Goal: Task Accomplishment & Management: Complete application form

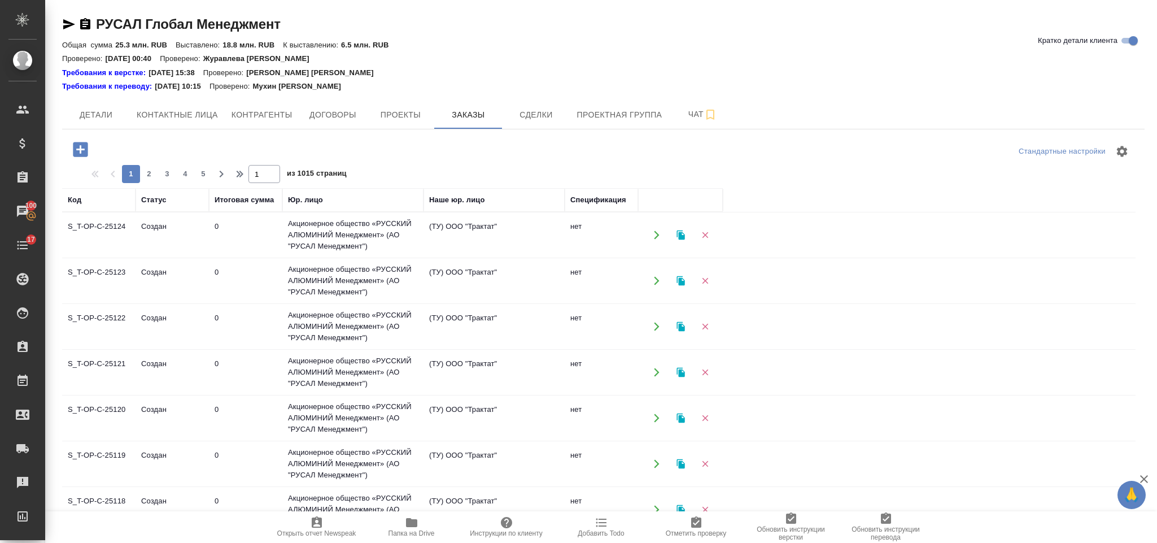
click at [86, 149] on icon "button" at bounding box center [80, 149] width 15 height 15
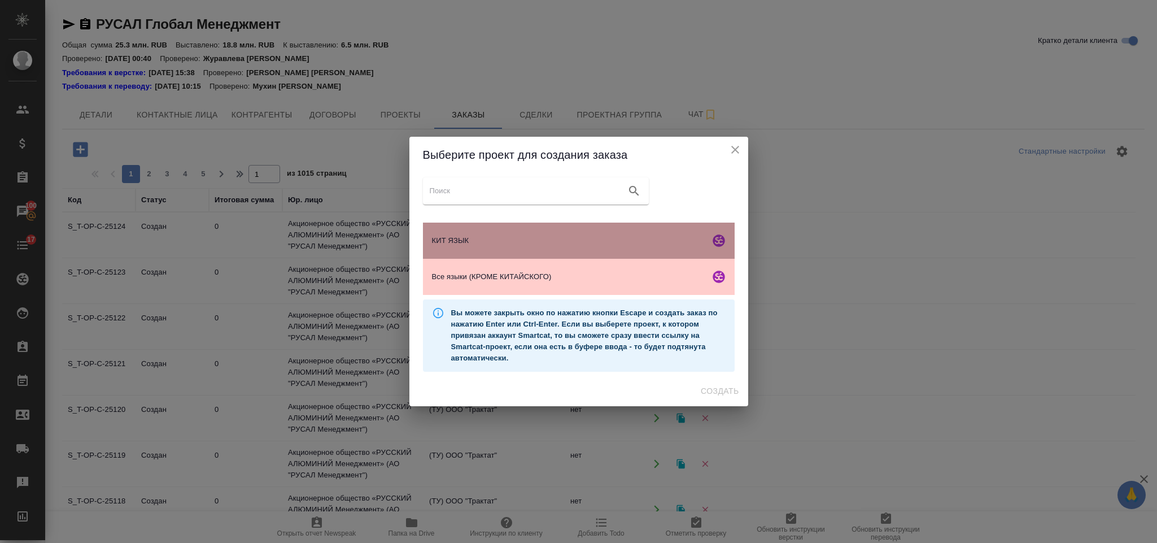
click at [490, 241] on span "КИТ ЯЗЫК" at bounding box center [568, 240] width 273 height 11
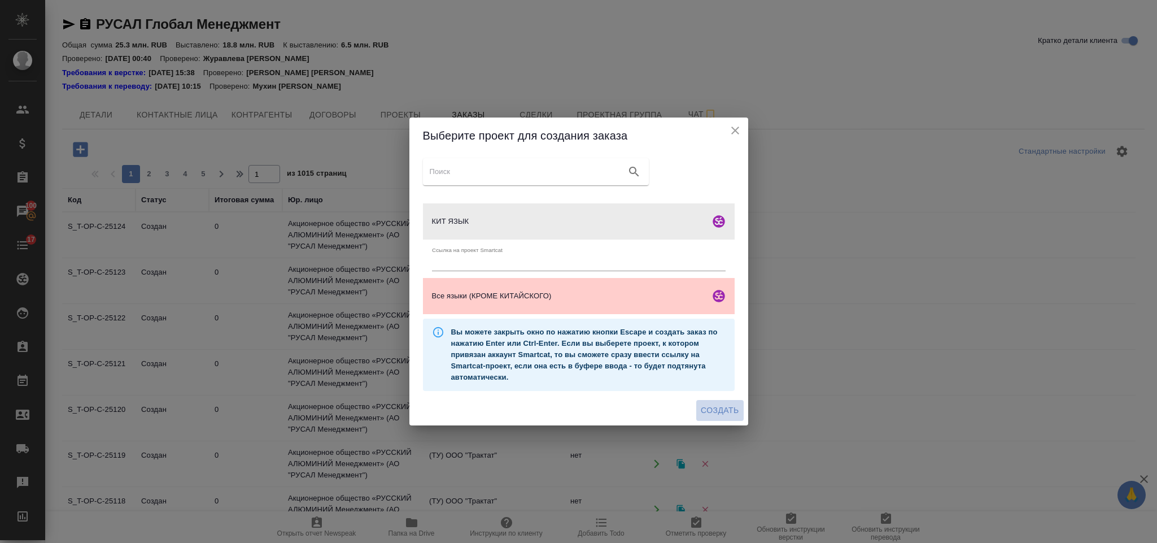
click at [720, 402] on button "Создать" at bounding box center [719, 410] width 47 height 21
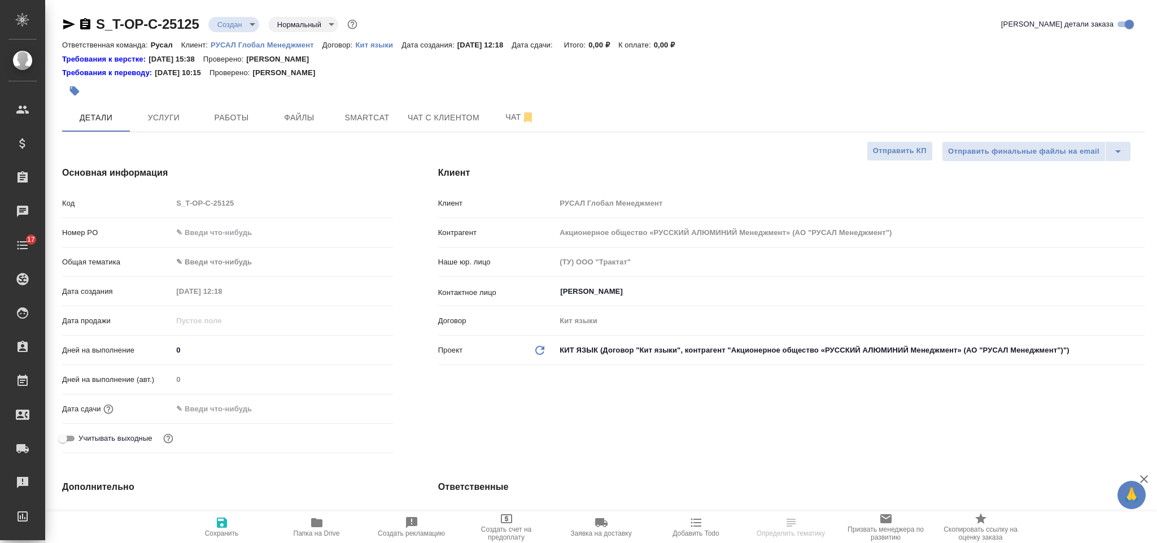
select select "RU"
click at [214, 230] on input "text" at bounding box center [282, 232] width 219 height 16
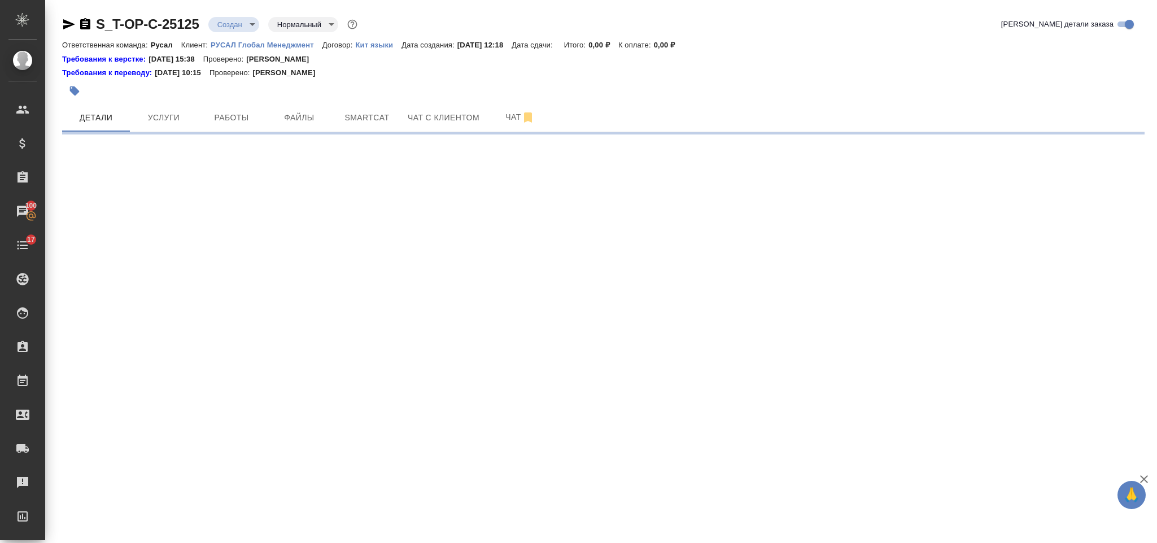
select select "RU"
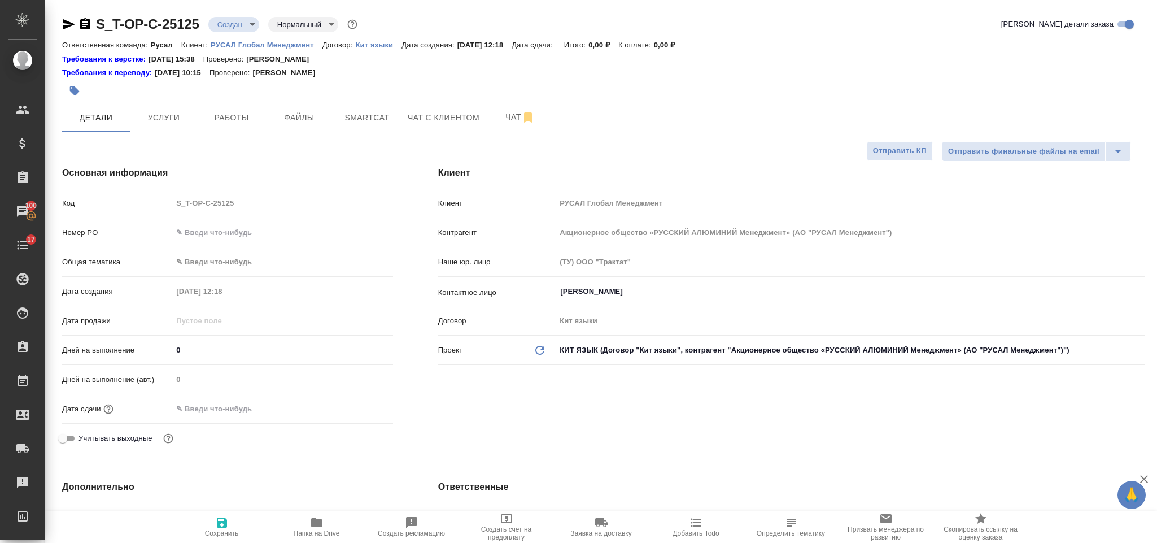
type textarea "x"
drag, startPoint x: 231, startPoint y: 229, endPoint x: 236, endPoint y: 224, distance: 6.4
click at [234, 226] on input "text" at bounding box center [282, 232] width 220 height 16
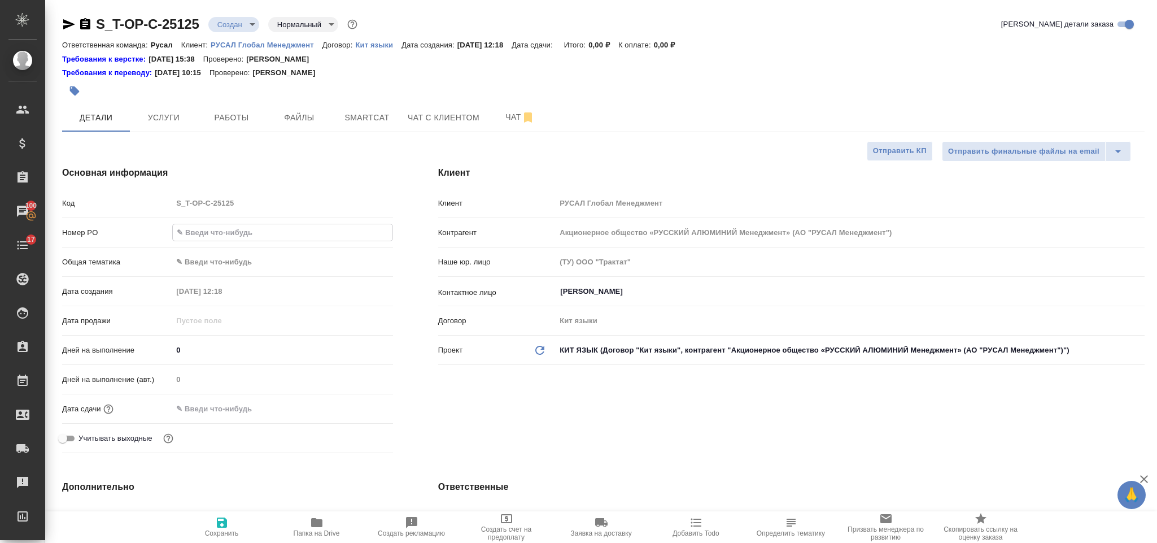
paste input "Т-ОП-С-46742"
type input "Т-ОП-С-46742"
type textarea "x"
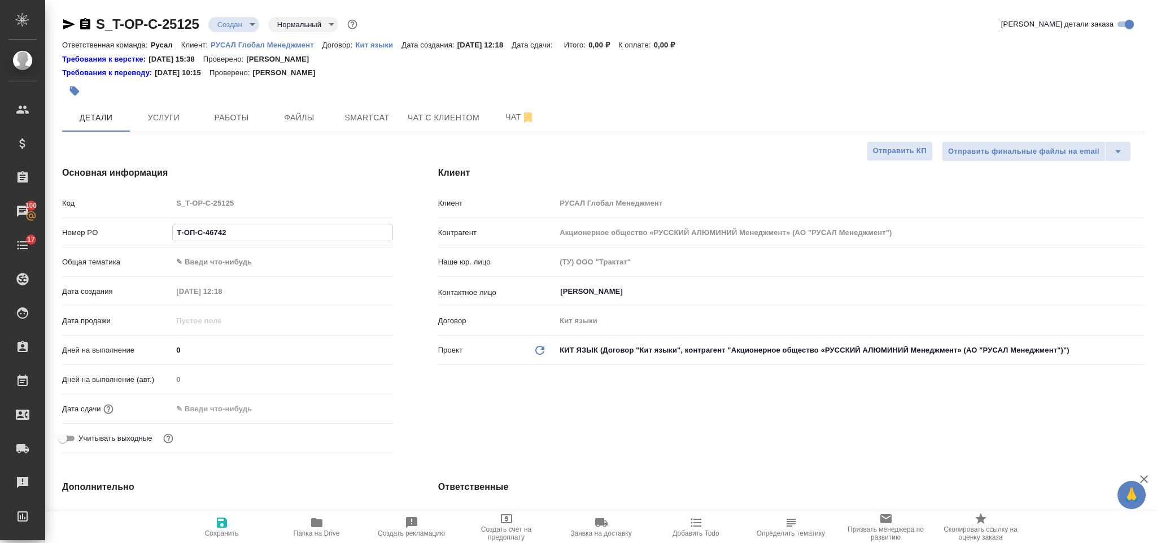
type input "Т-ОП-С-46742"
click at [246, 248] on div "Номер PO Т-ОП-С-46742" at bounding box center [227, 237] width 331 height 29
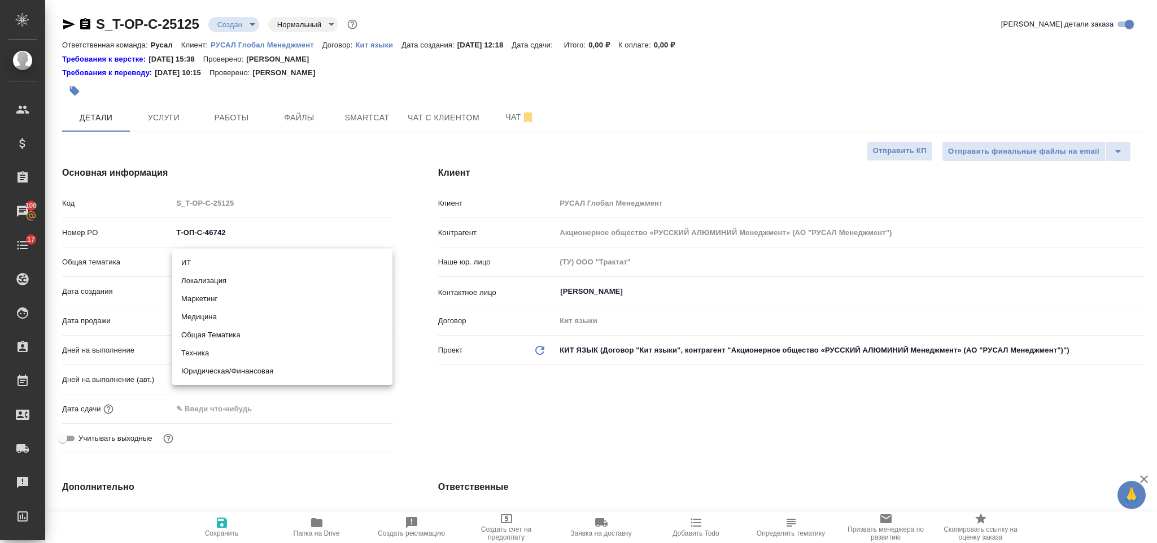
click at [249, 256] on body "🙏 .cls-1 fill:#fff; AWATERA [PERSON_NAME] Спецификации Заказы 100 Чаты 17 Todo …" at bounding box center [578, 271] width 1157 height 543
click at [238, 373] on li "Юридическая/Финансовая" at bounding box center [282, 371] width 220 height 18
type input "yr-fn"
type textarea "x"
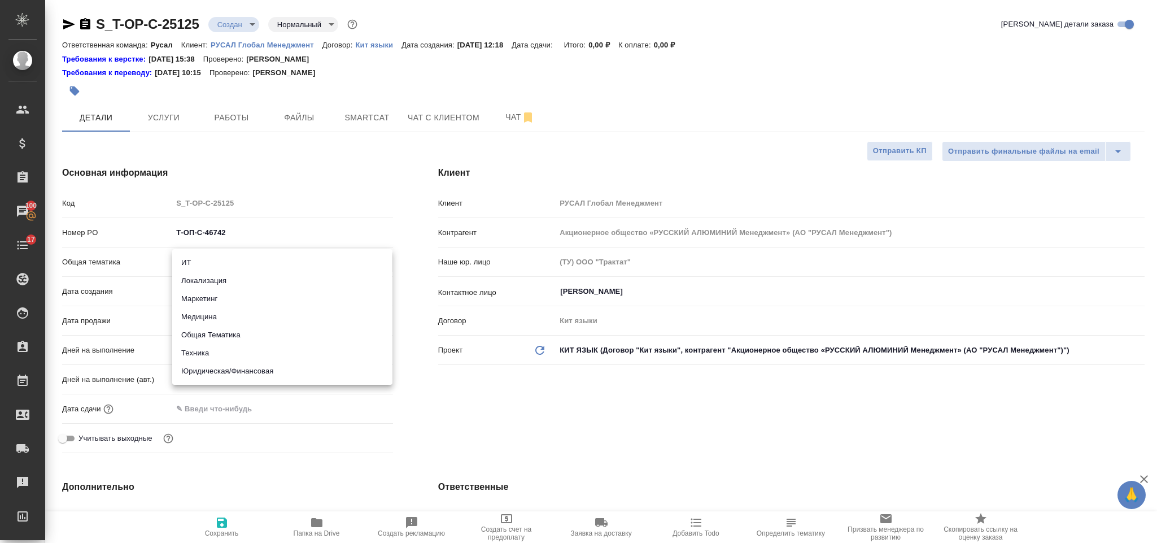
type textarea "x"
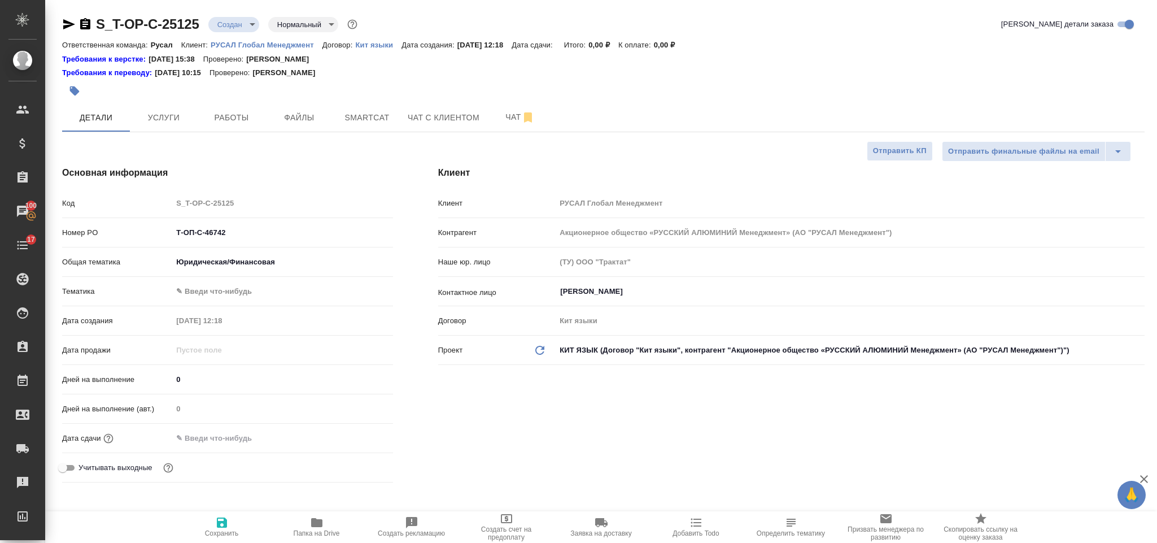
click at [246, 294] on body "🙏 .cls-1 fill:#fff; AWATERA [PERSON_NAME] Спецификации Заказы 100 Чаты 17 Todo …" at bounding box center [578, 271] width 1157 height 543
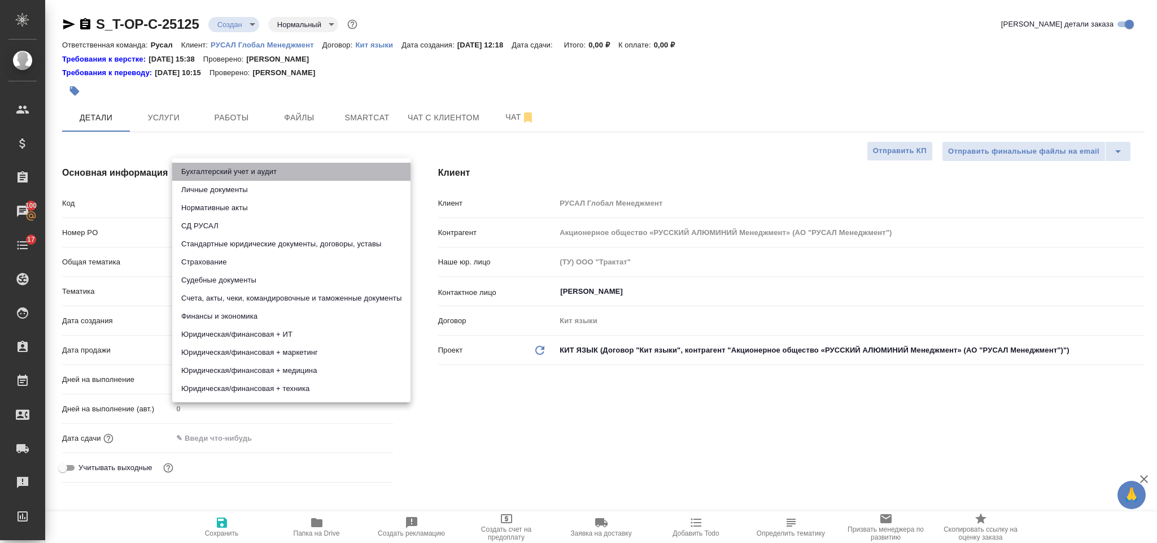
click at [276, 172] on li "Бухгалтерский учет и аудит" at bounding box center [291, 172] width 238 height 18
type textarea "x"
type input "6149848a2b7be24903fd7a88"
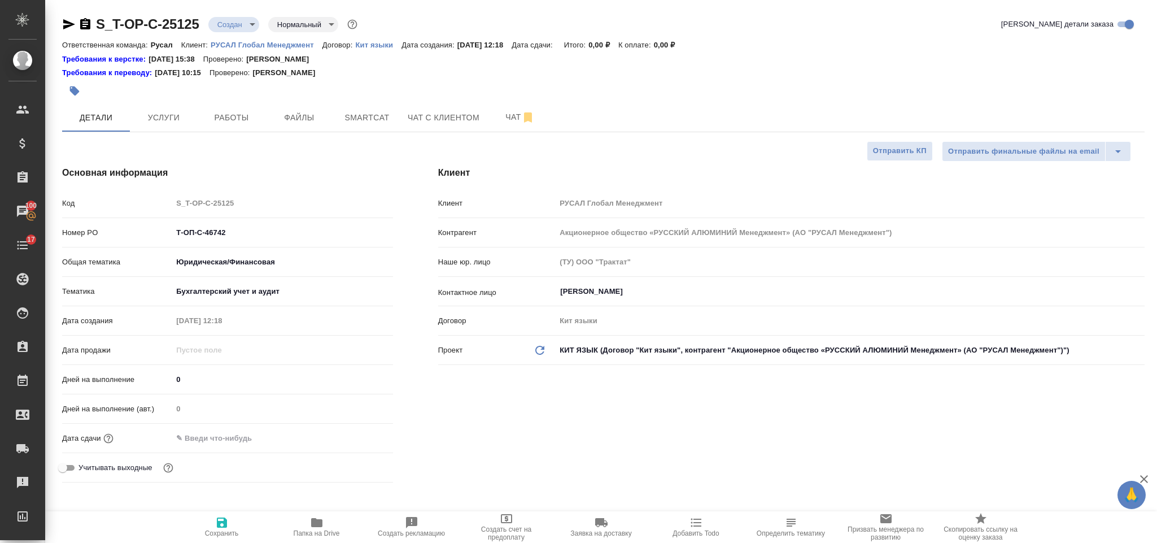
click at [260, 436] on input "text" at bounding box center [221, 438] width 99 height 16
click at [367, 431] on icon "button" at bounding box center [361, 437] width 14 height 14
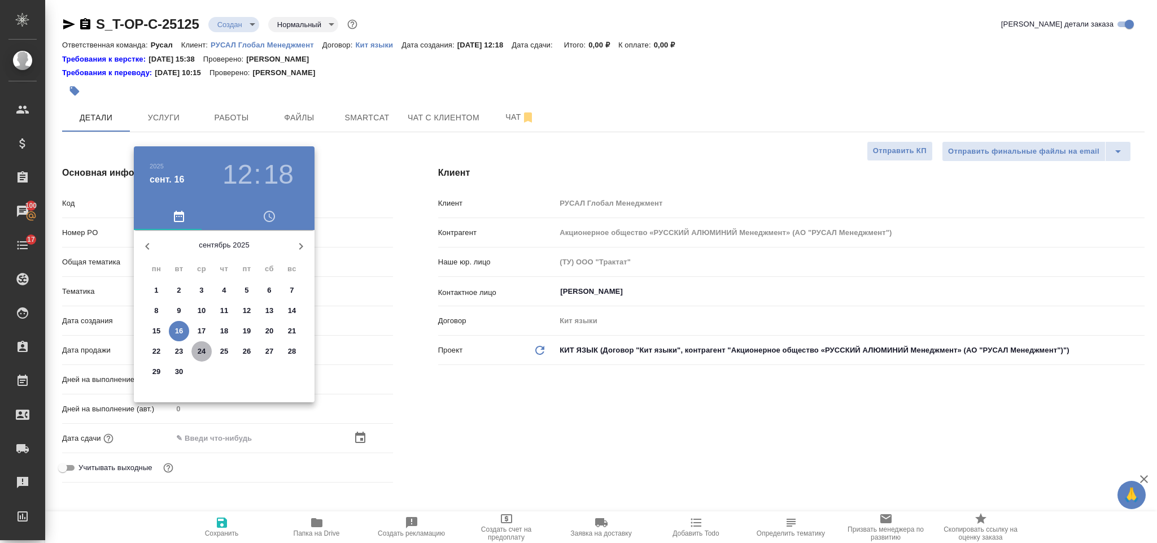
click at [208, 344] on button "24" at bounding box center [201, 351] width 20 height 20
type input "[DATE] 12:18"
type textarea "x"
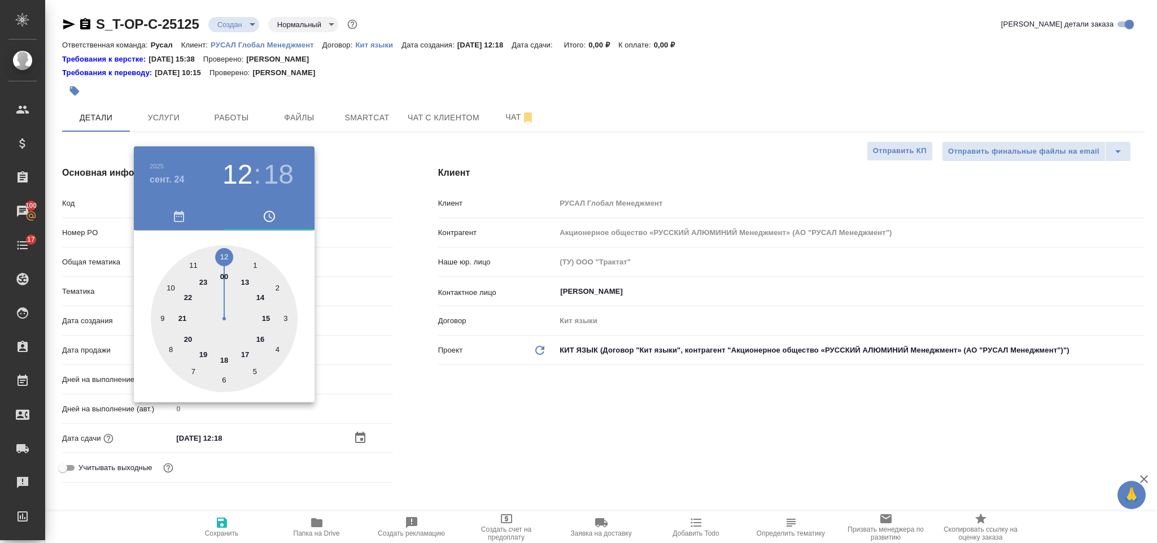
click at [263, 332] on div at bounding box center [224, 318] width 147 height 147
type input "[DATE] 16:18"
type textarea "x"
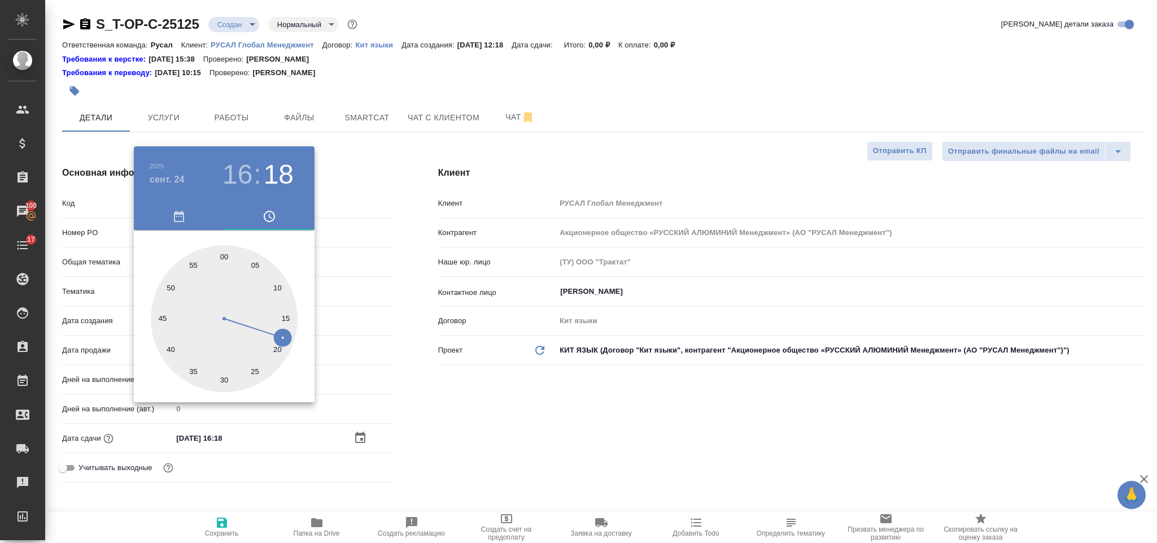
click at [222, 253] on div at bounding box center [224, 318] width 147 height 147
type input "[DATE] 16:00"
type textarea "x"
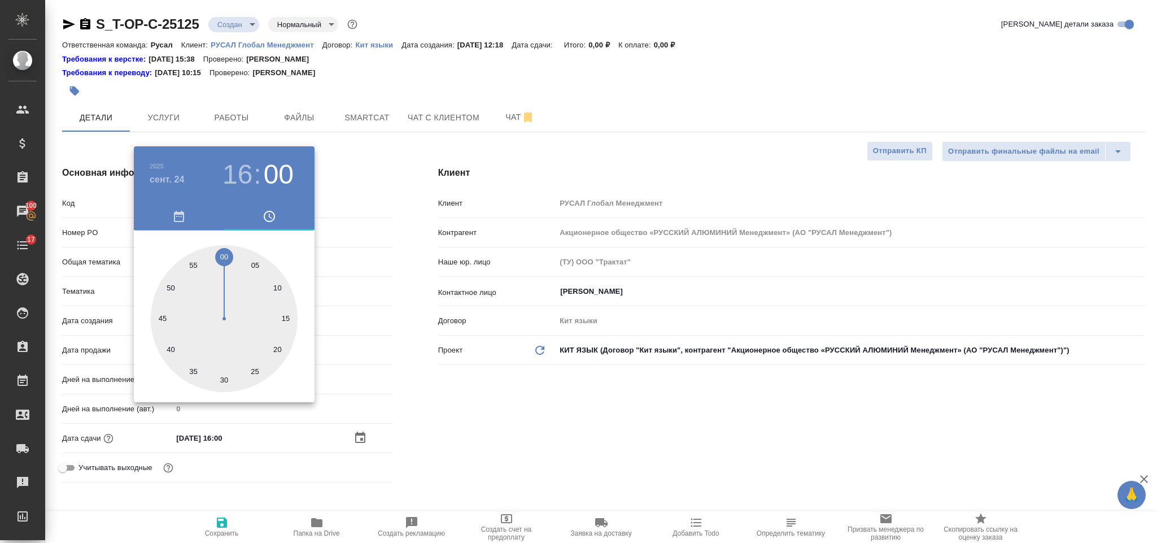
click at [512, 431] on div at bounding box center [578, 271] width 1157 height 543
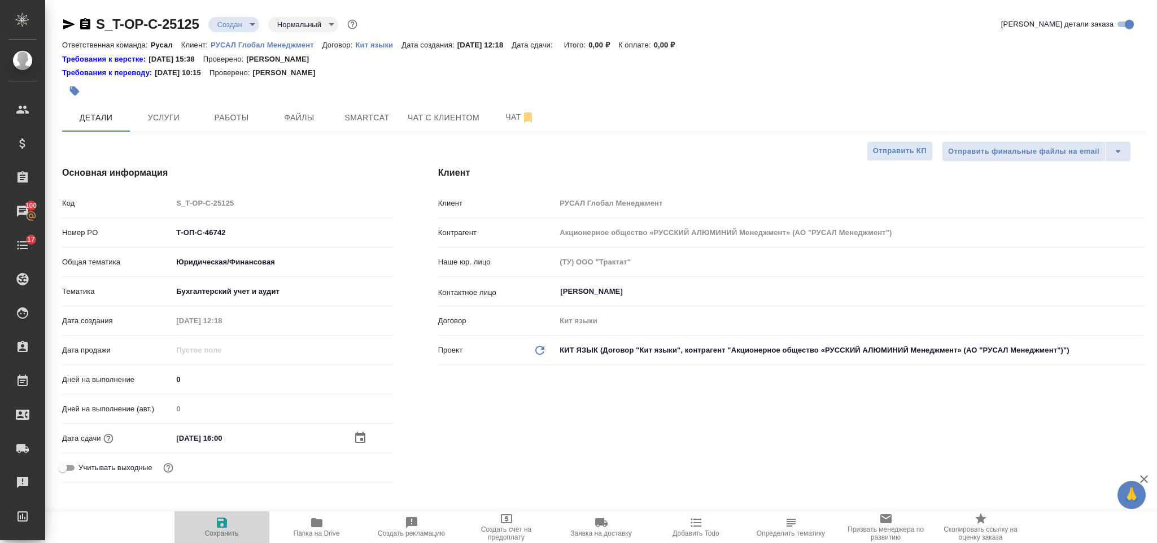
click at [232, 514] on button "Сохранить" at bounding box center [222, 527] width 95 height 32
type textarea "x"
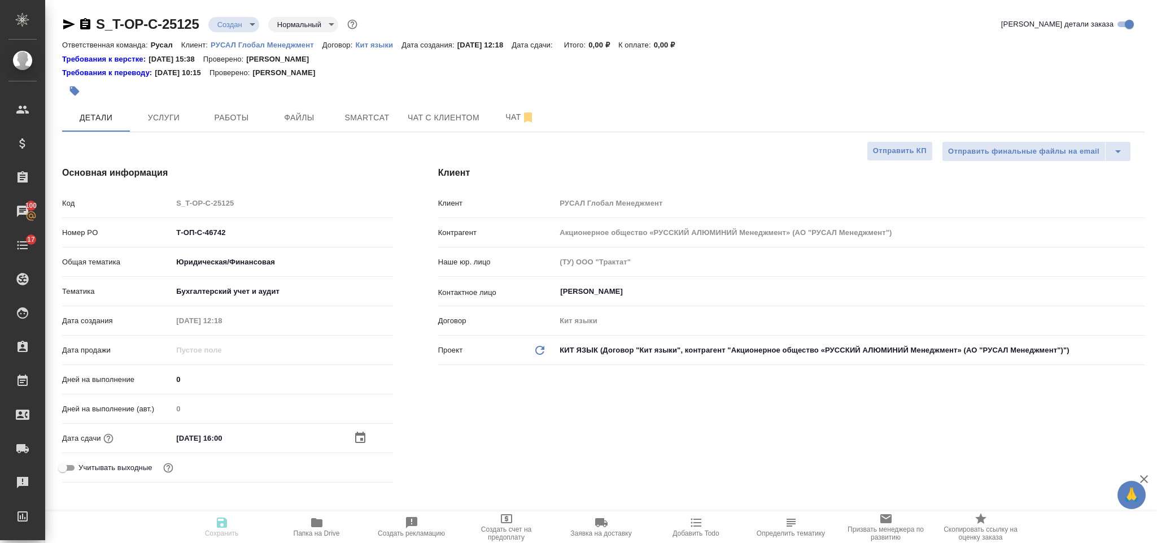
type textarea "x"
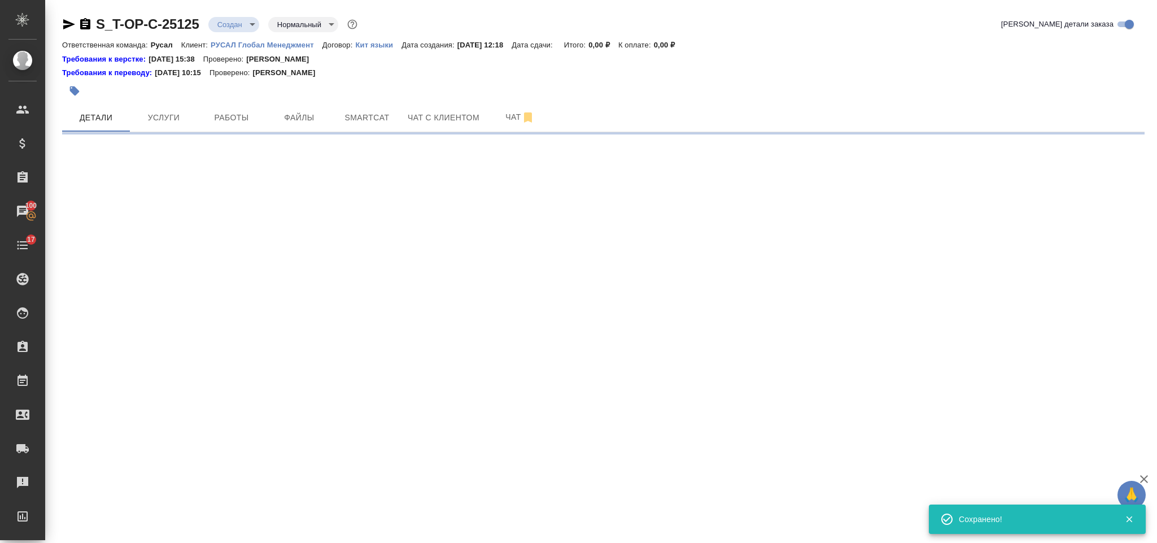
select select "RU"
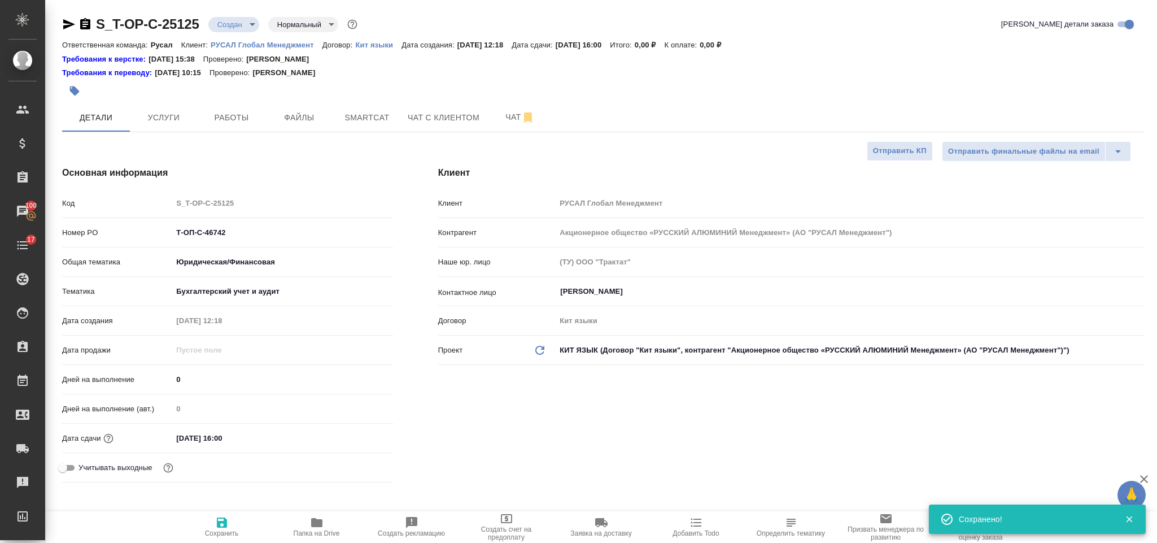
type textarea "x"
click at [314, 112] on span "Файлы" at bounding box center [299, 118] width 54 height 14
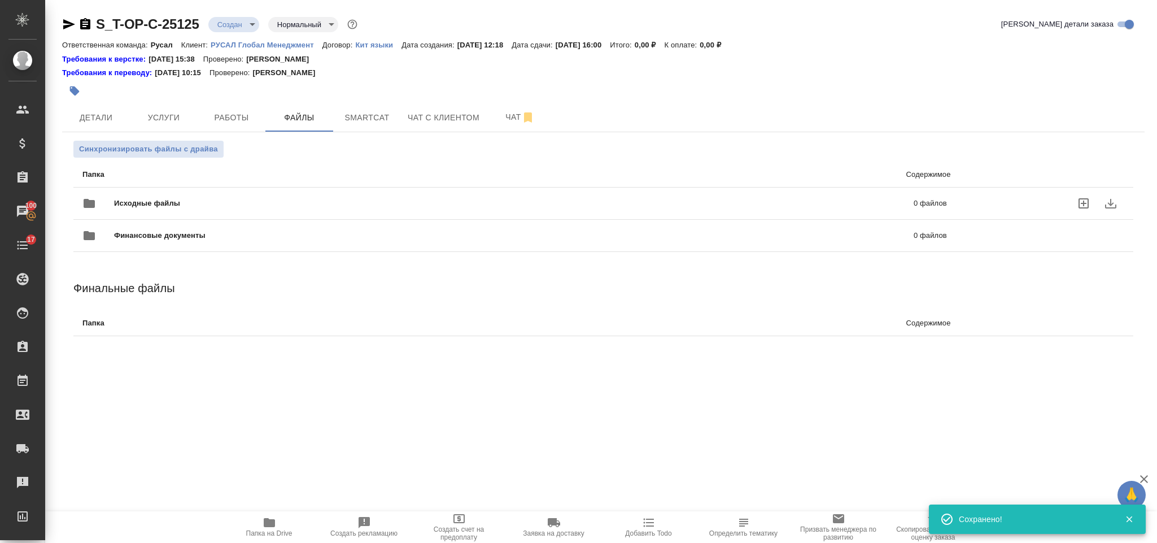
click at [240, 192] on div "Исходные файлы 0 файлов" at bounding box center [514, 203] width 865 height 27
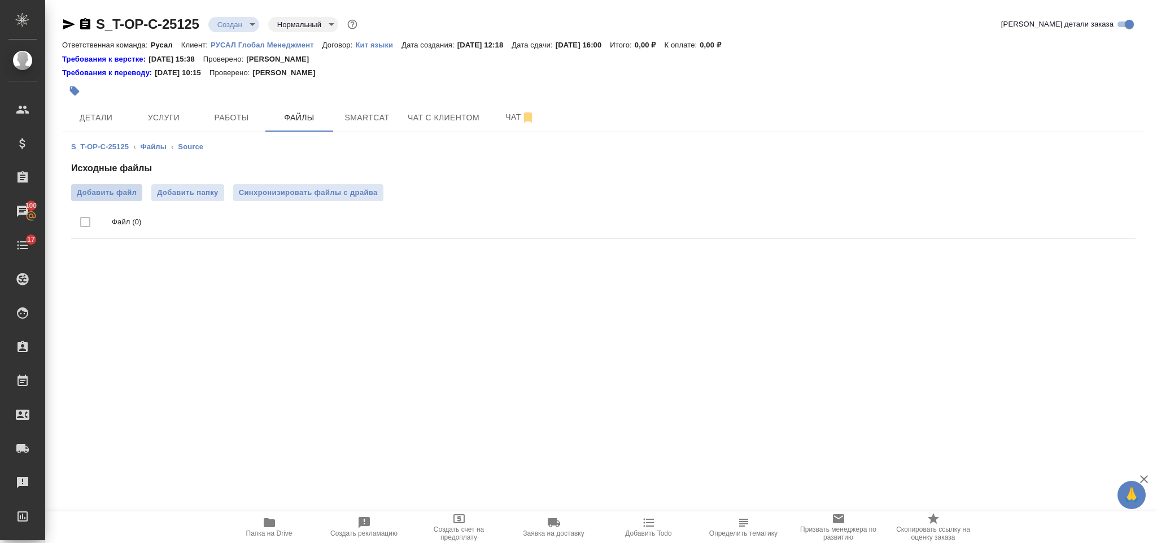
click at [137, 192] on label "Добавить файл" at bounding box center [106, 192] width 71 height 17
click at [0, 0] on input "Добавить файл" at bounding box center [0, 0] width 0 height 0
click at [153, 119] on span "Услуги" at bounding box center [164, 118] width 54 height 14
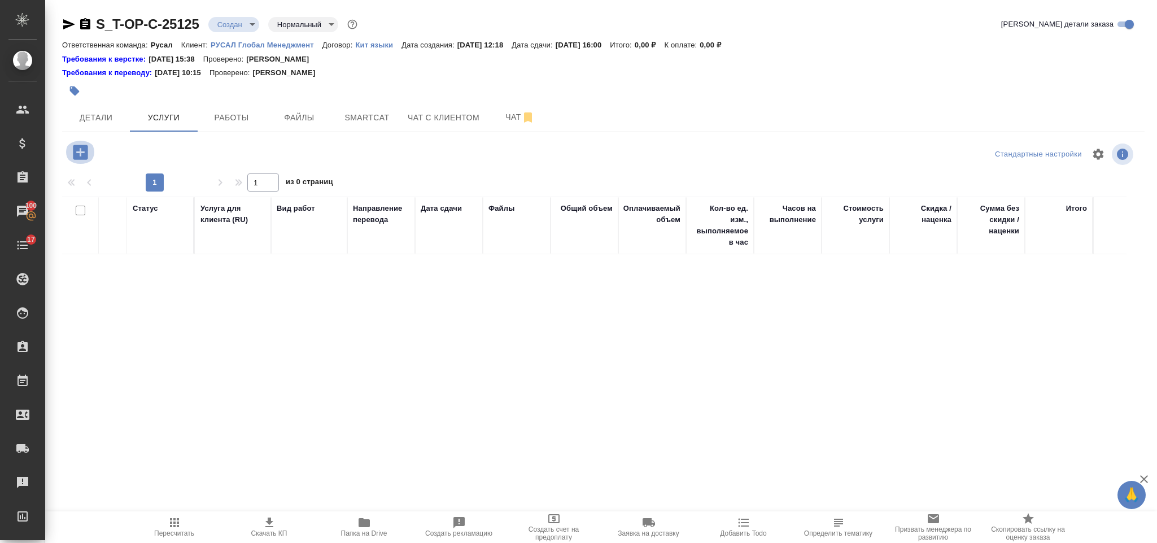
click at [85, 144] on icon "button" at bounding box center [81, 152] width 20 height 20
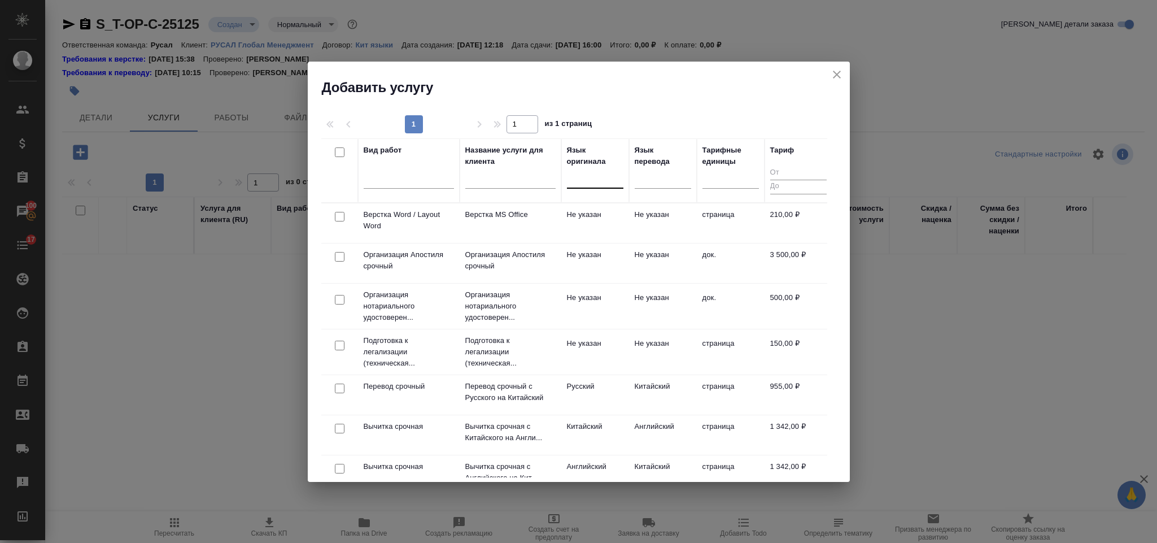
click at [576, 177] on div at bounding box center [595, 177] width 56 height 16
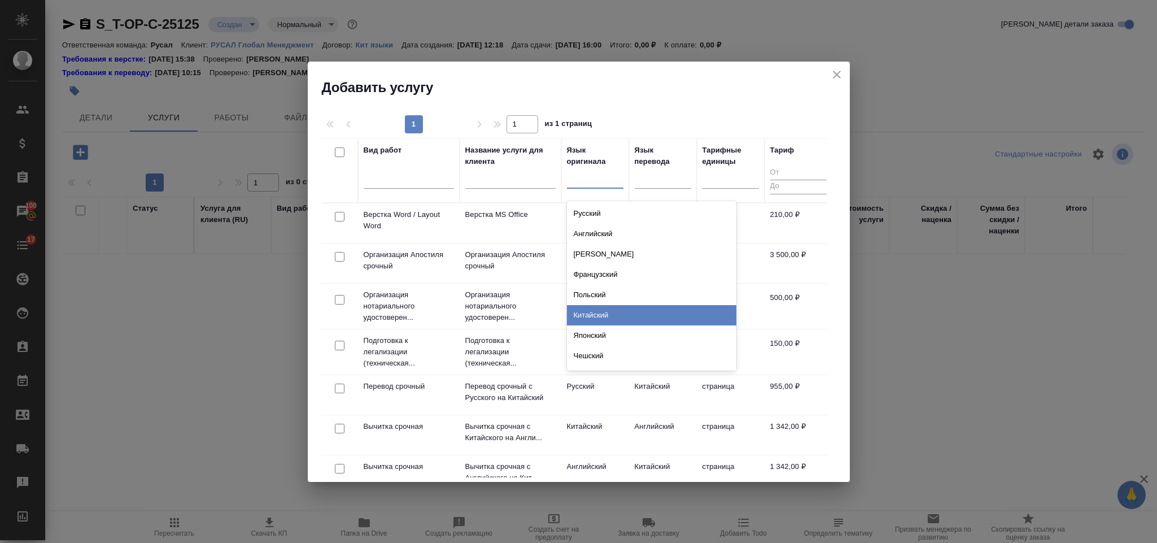
click at [606, 312] on div "Китайский" at bounding box center [651, 315] width 169 height 20
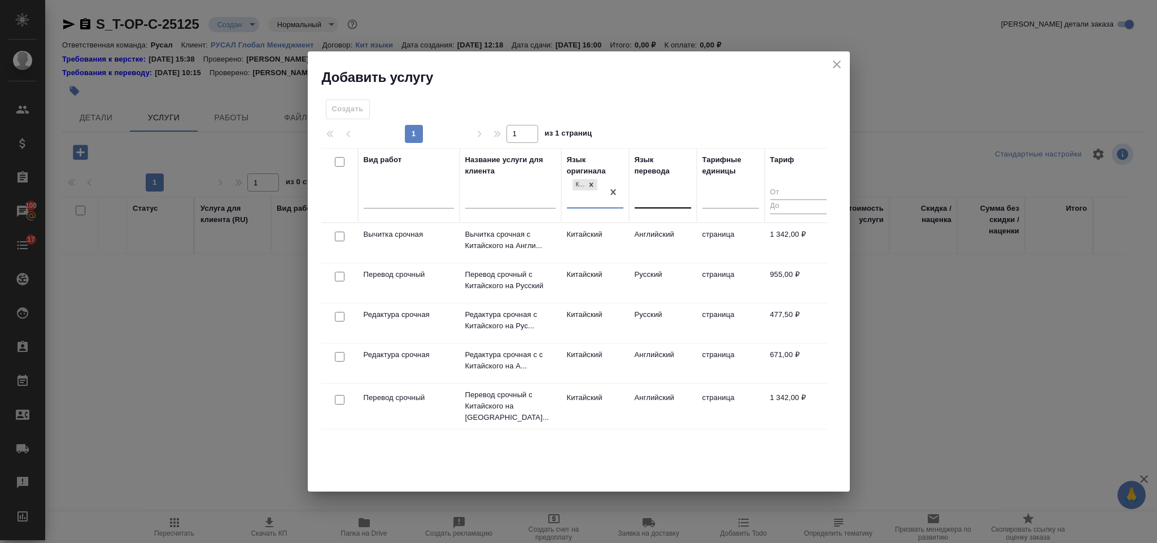
click at [644, 195] on div at bounding box center [663, 197] width 56 height 16
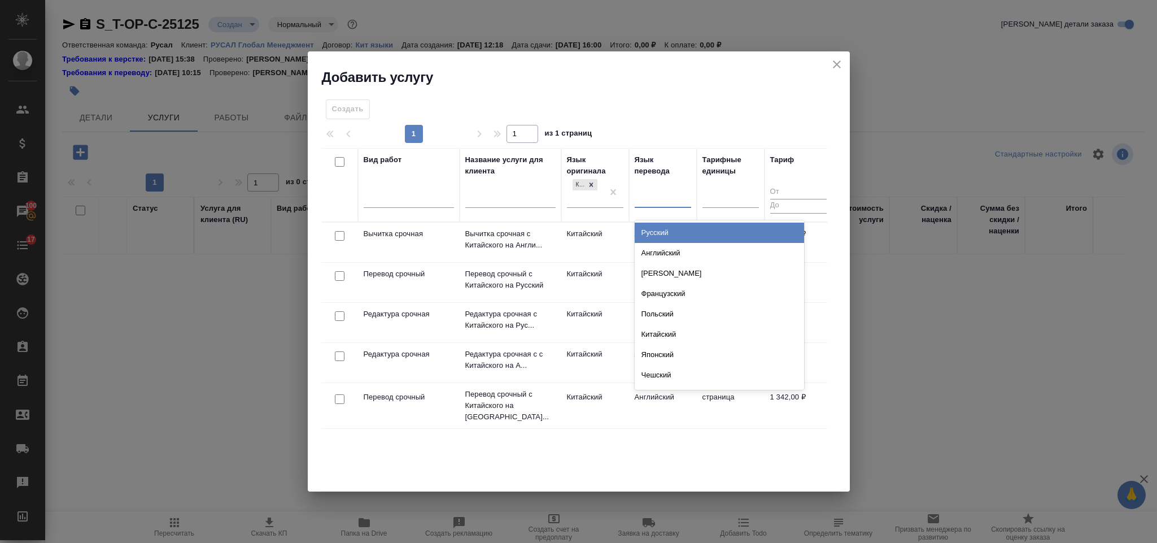
click at [641, 234] on div "Русский" at bounding box center [719, 233] width 169 height 20
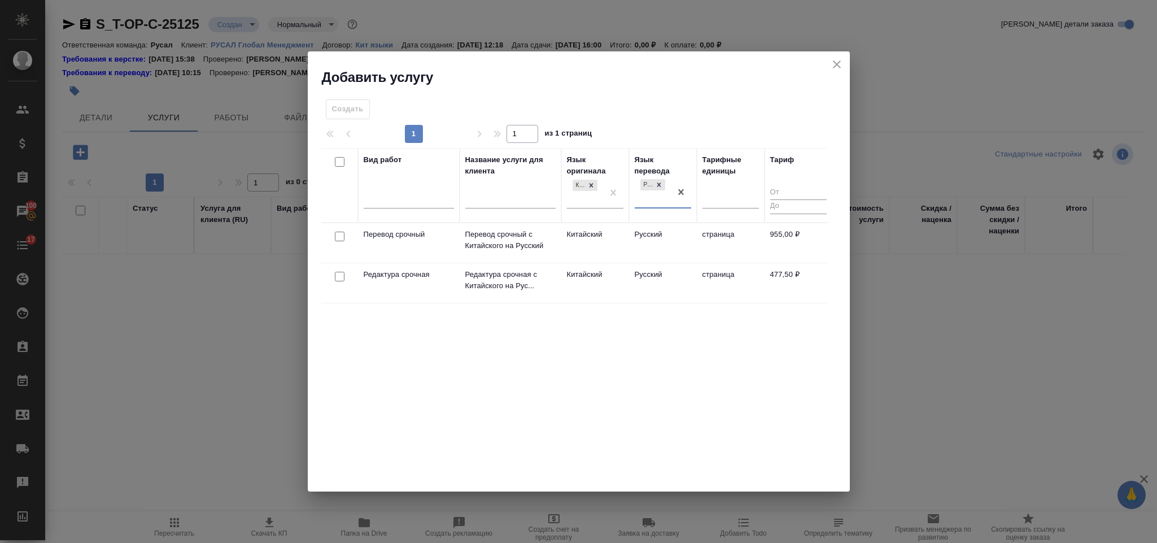
click at [341, 236] on input "checkbox" at bounding box center [340, 237] width 10 height 10
checkbox input "true"
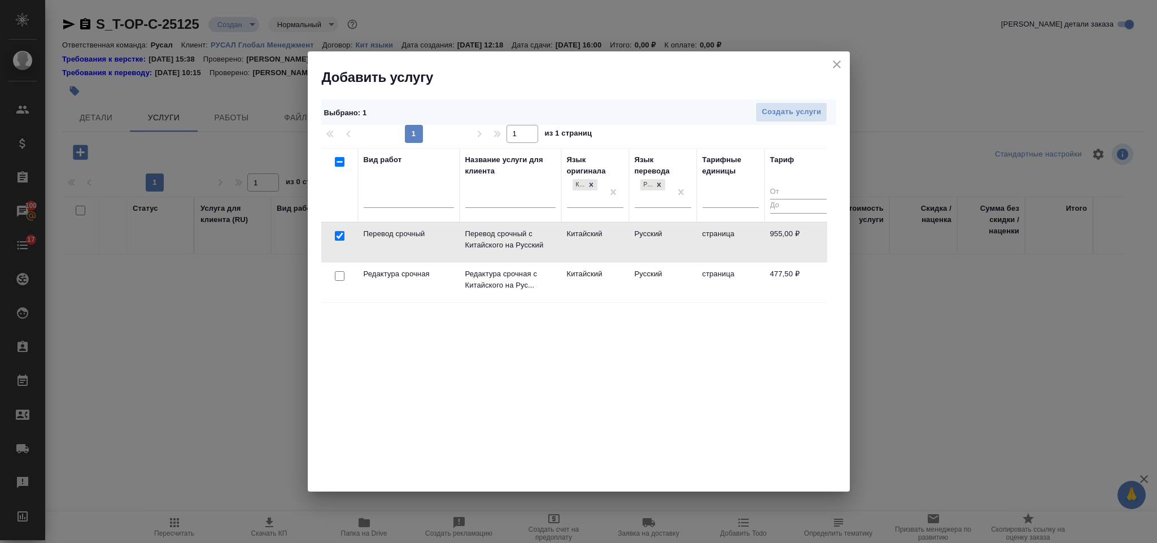
click at [337, 276] on input "checkbox" at bounding box center [340, 276] width 10 height 10
checkbox input "true"
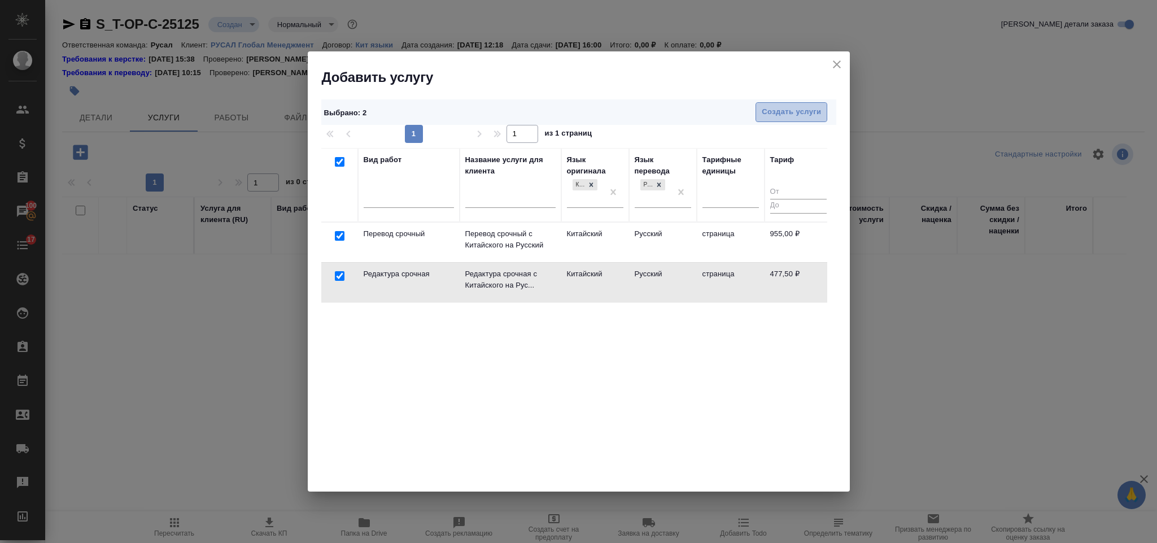
click at [786, 110] on span "Создать услуги" at bounding box center [791, 112] width 59 height 13
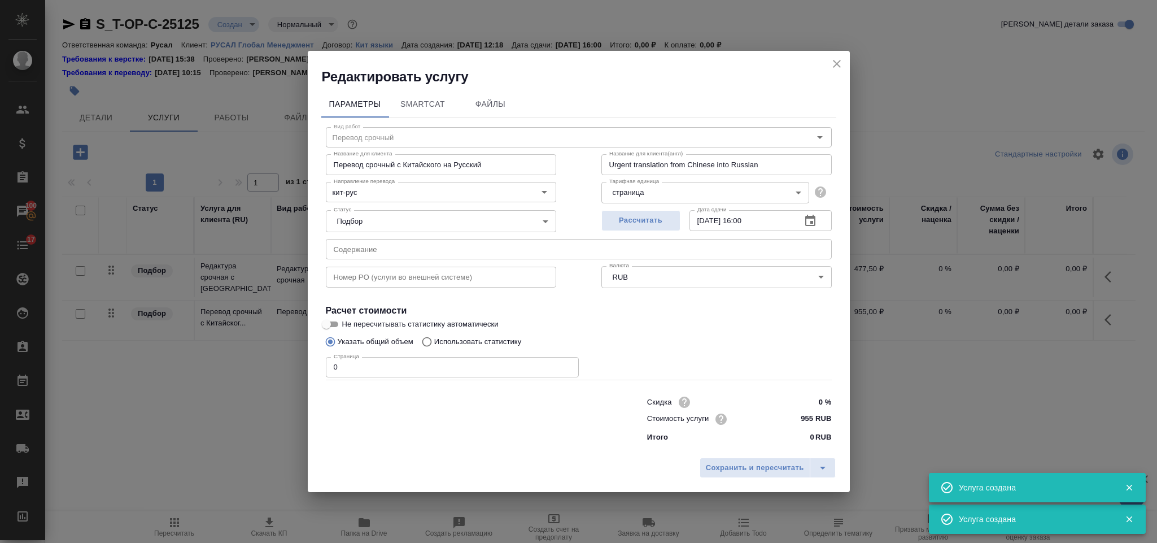
type input "Перевод срочный"
type input "Перевод срочный с Китайского на Русский"
type input "Urgent translation from Chinese into Russian"
type input "955 RUB"
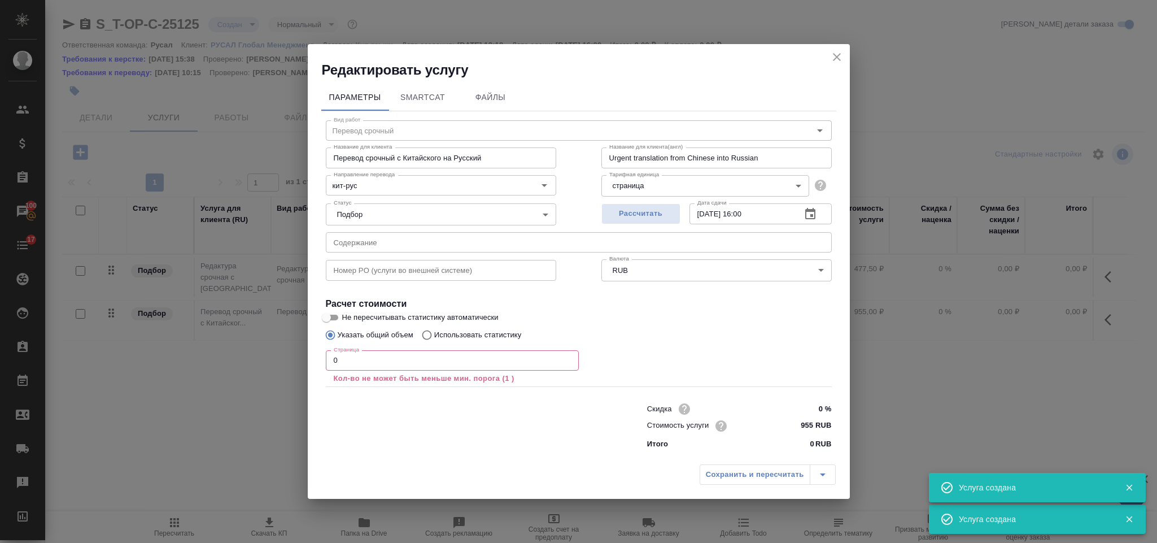
click at [487, 241] on input "text" at bounding box center [579, 242] width 506 height 20
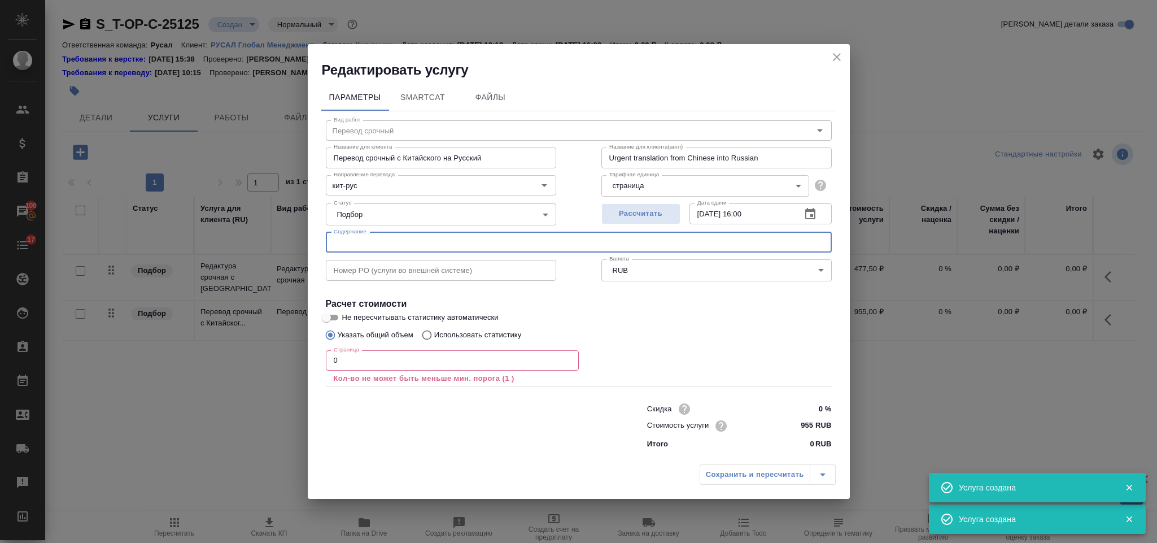
paste input "BRTC 2024 Annual Audit Report"
type input "BRTC 2024 Annual Audit Report"
click at [380, 359] on input "0" at bounding box center [452, 360] width 253 height 20
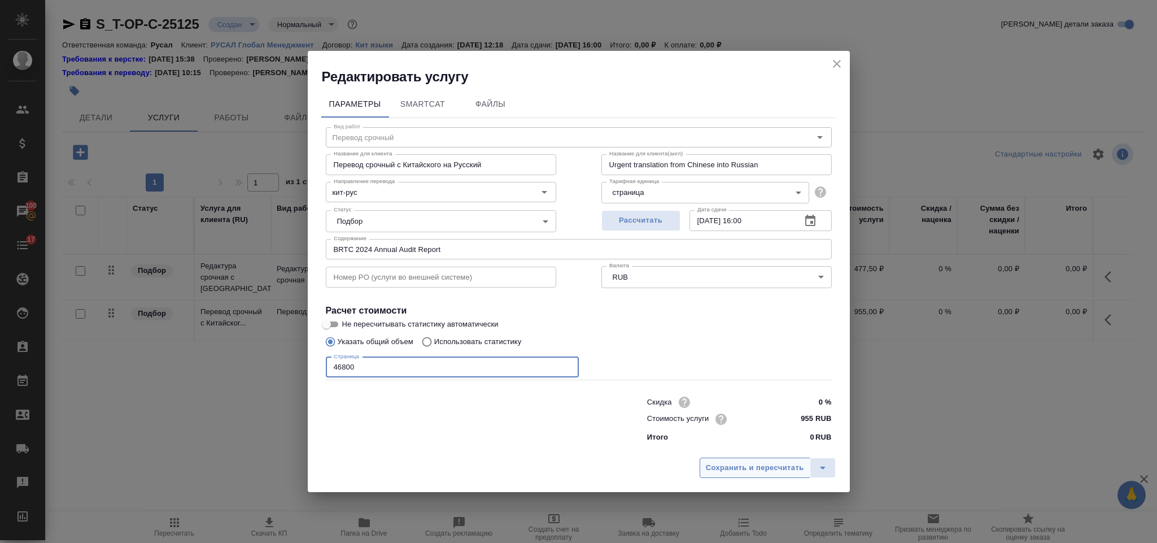
type input "46800"
click at [724, 468] on span "Сохранить и пересчитать" at bounding box center [755, 468] width 98 height 13
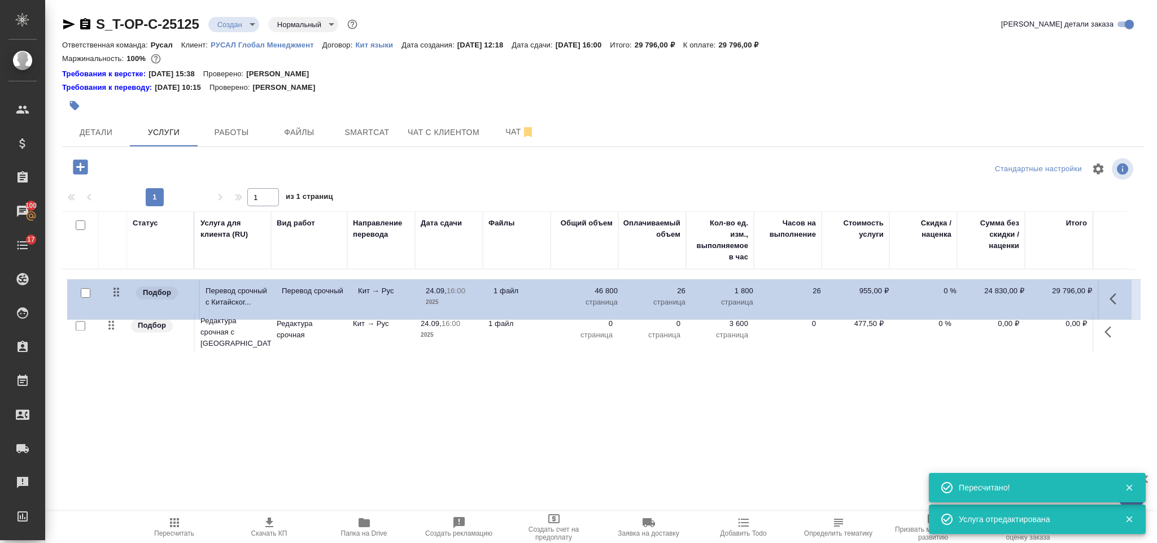
drag, startPoint x: 111, startPoint y: 333, endPoint x: 117, endPoint y: 287, distance: 46.2
click at [117, 287] on table "Статус Услуга для клиента (RU) Вид работ Направление перевода Дата сдачи Файлы …" at bounding box center [599, 283] width 1074 height 144
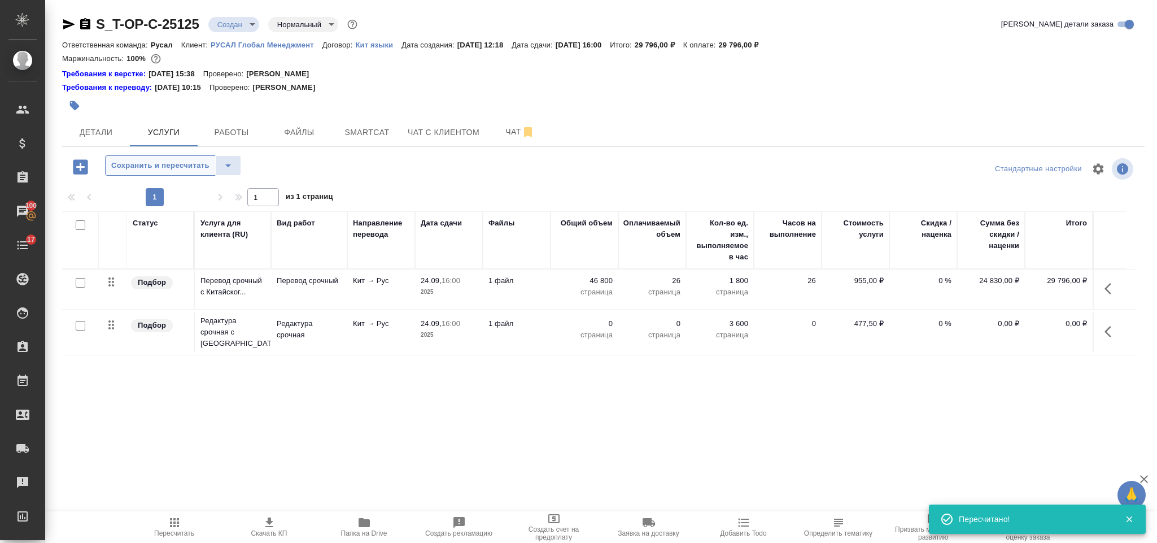
click at [175, 168] on span "Сохранить и пересчитать" at bounding box center [160, 165] width 98 height 13
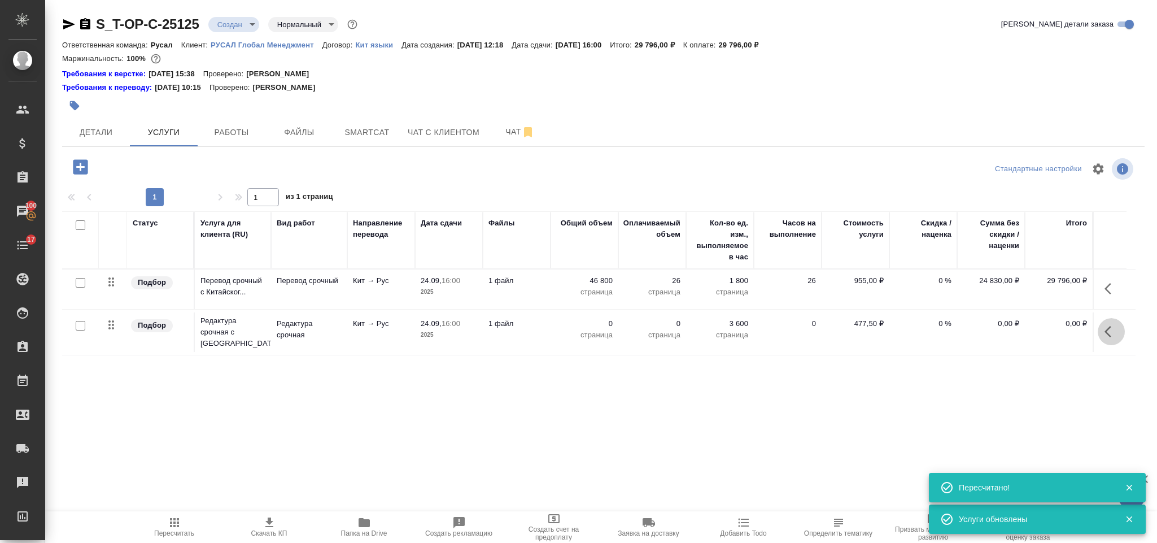
click at [1110, 329] on icon "button" at bounding box center [1108, 331] width 7 height 11
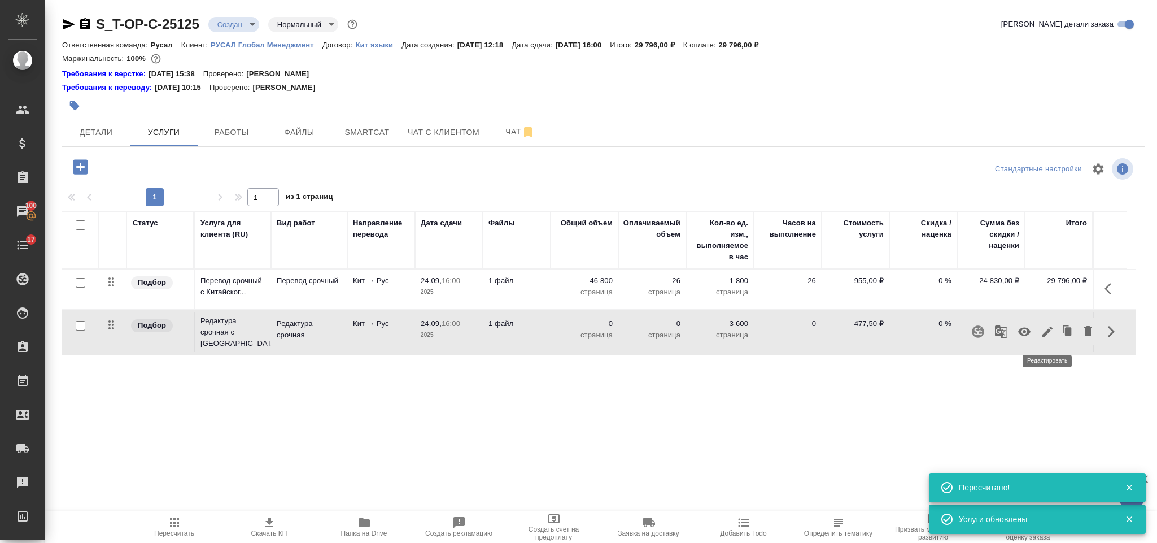
click at [1053, 334] on icon "button" at bounding box center [1048, 332] width 14 height 14
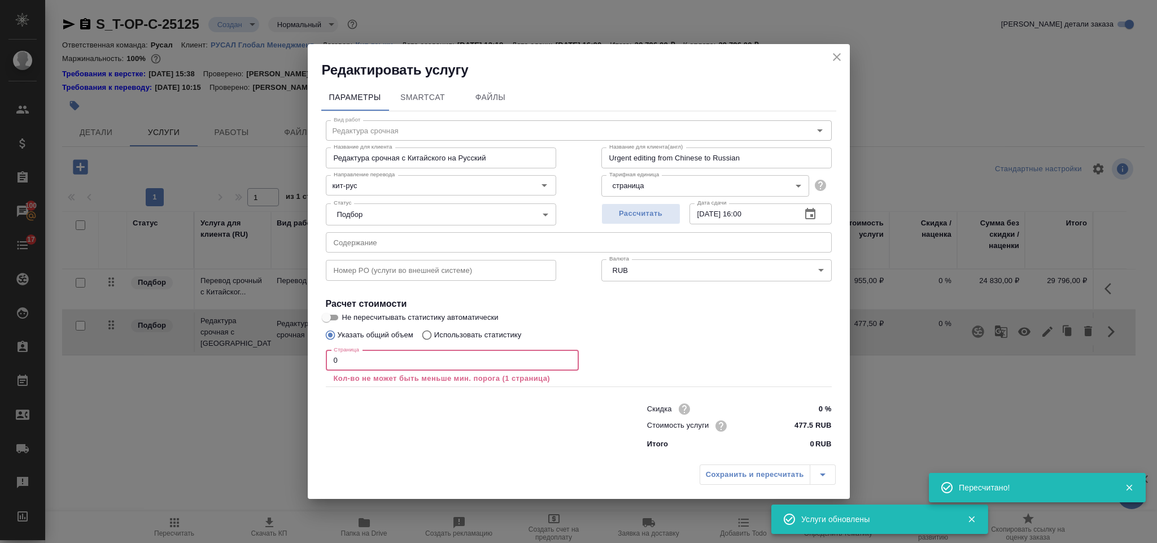
click at [369, 362] on input "0" at bounding box center [452, 360] width 253 height 20
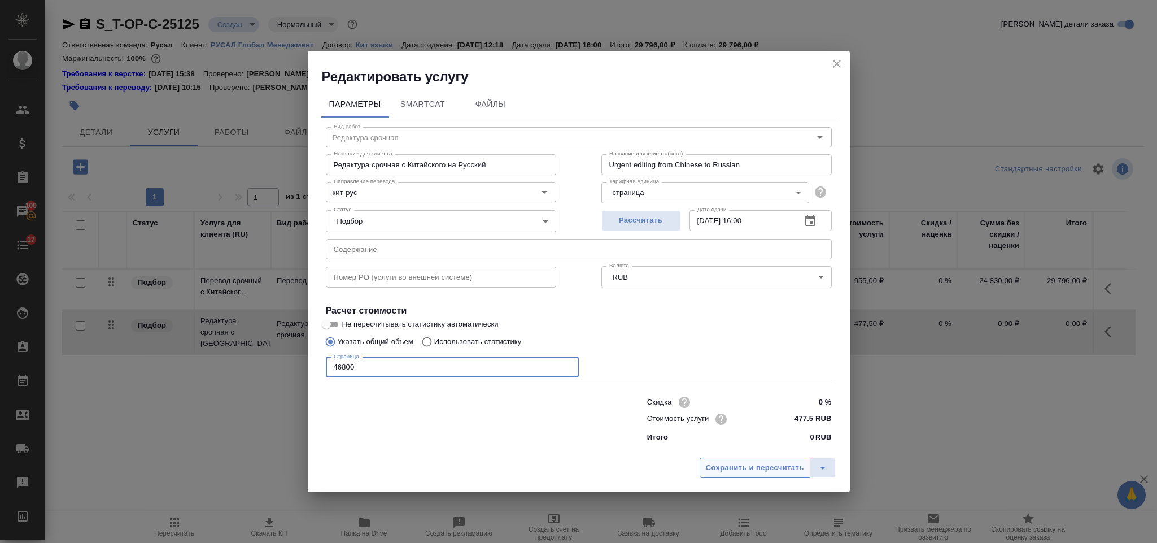
type input "46800"
click at [743, 458] on button "Сохранить и пересчитать" at bounding box center [755, 468] width 111 height 20
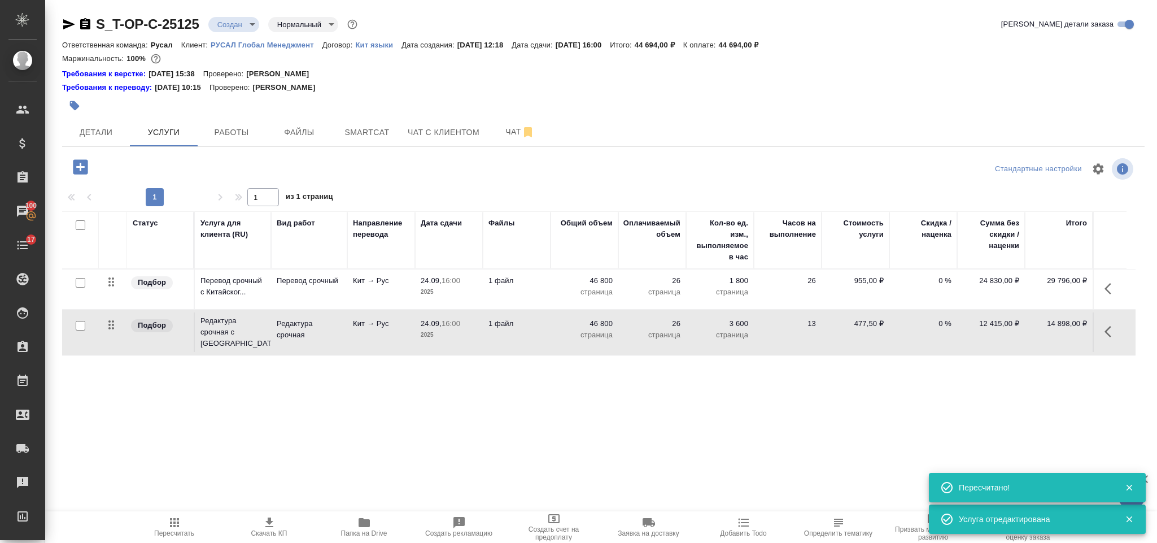
click at [80, 173] on icon "button" at bounding box center [80, 166] width 15 height 15
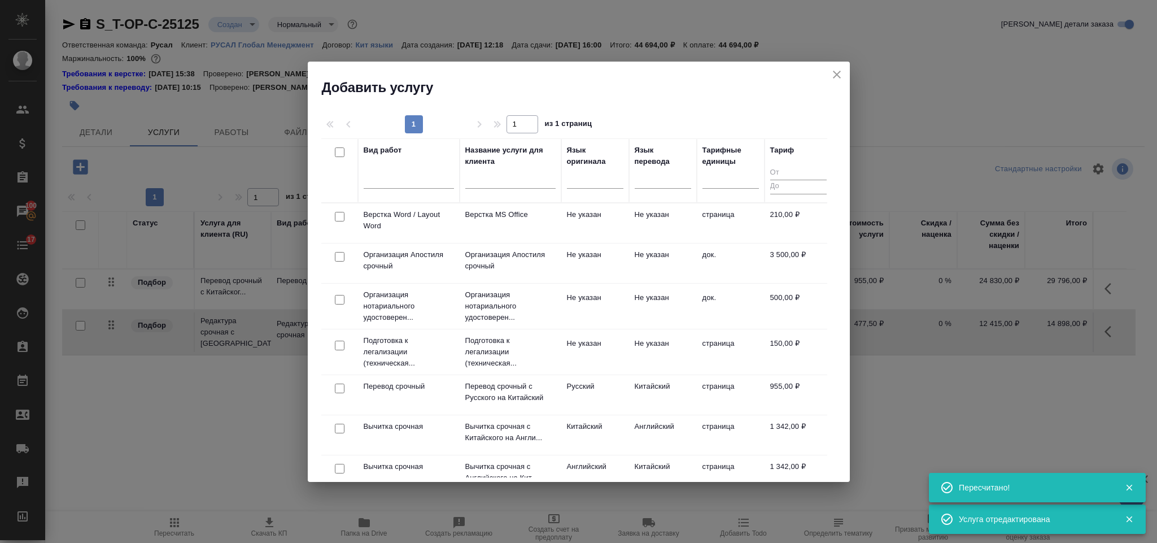
click at [337, 220] on input "checkbox" at bounding box center [340, 217] width 10 height 10
checkbox input "true"
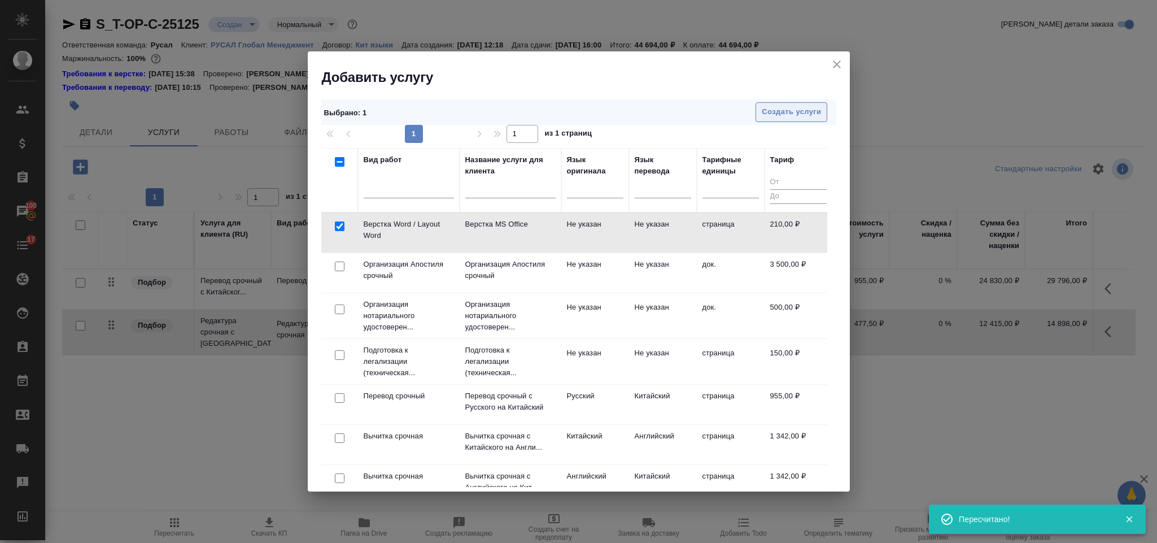
click at [790, 120] on button "Создать услуги" at bounding box center [792, 112] width 72 height 20
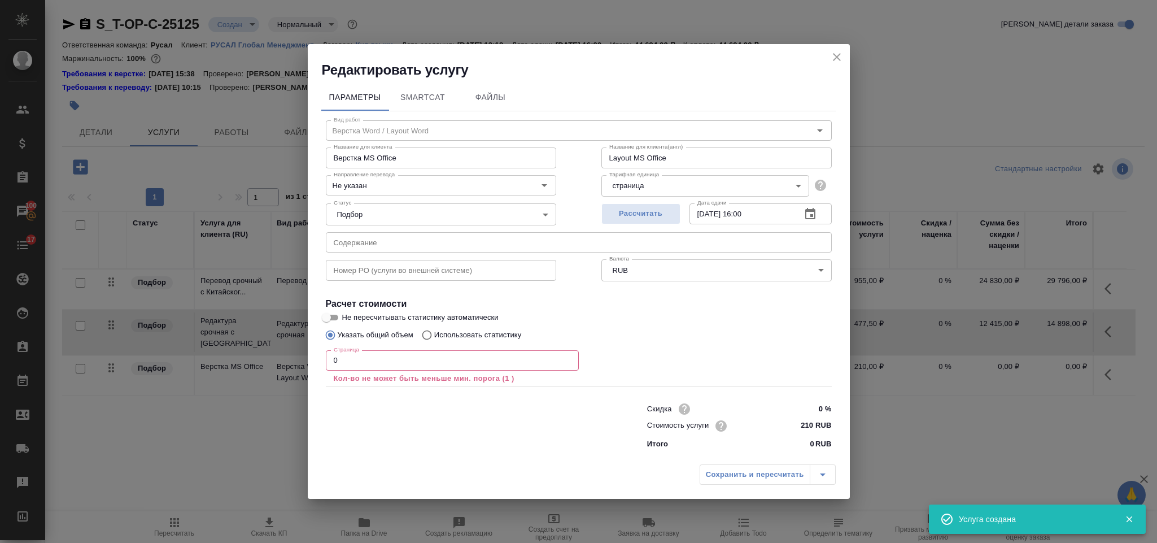
click at [365, 362] on input "0" at bounding box center [452, 360] width 253 height 20
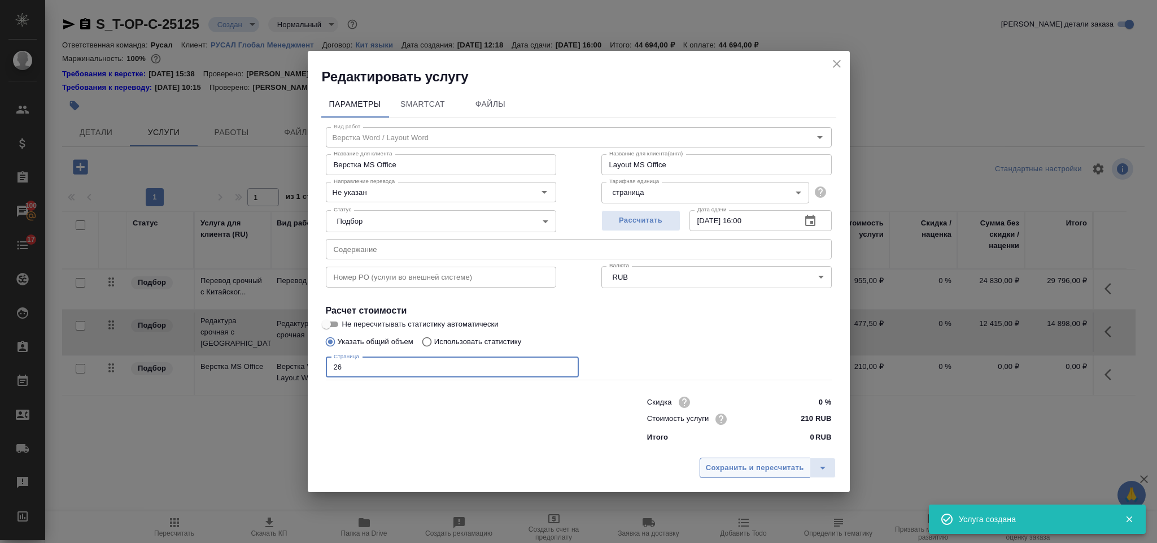
type input "26"
click at [761, 462] on span "Сохранить и пересчитать" at bounding box center [755, 468] width 98 height 13
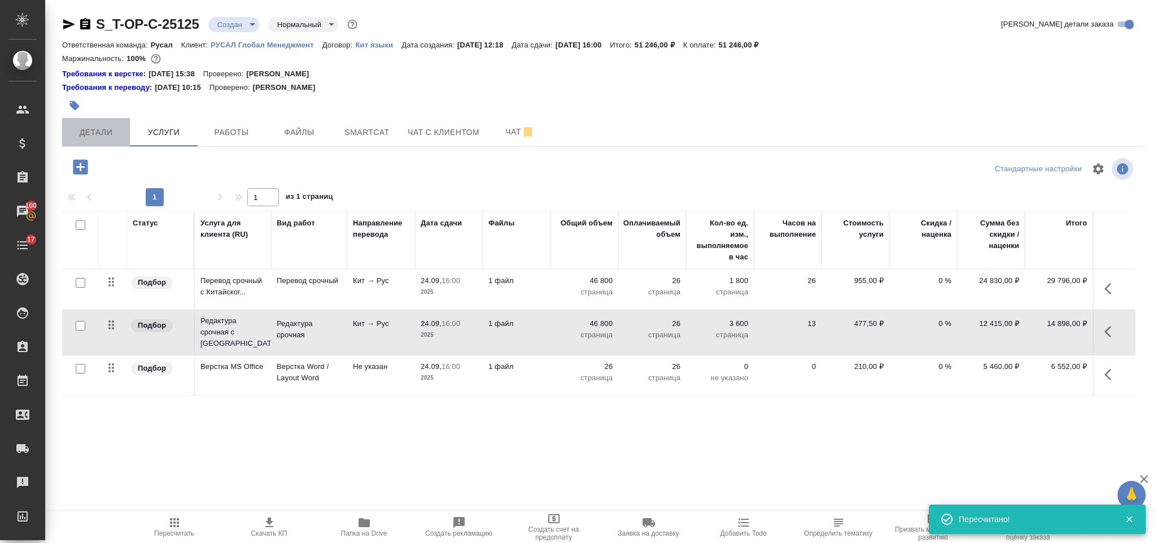
click at [117, 133] on span "Детали" at bounding box center [96, 132] width 54 height 14
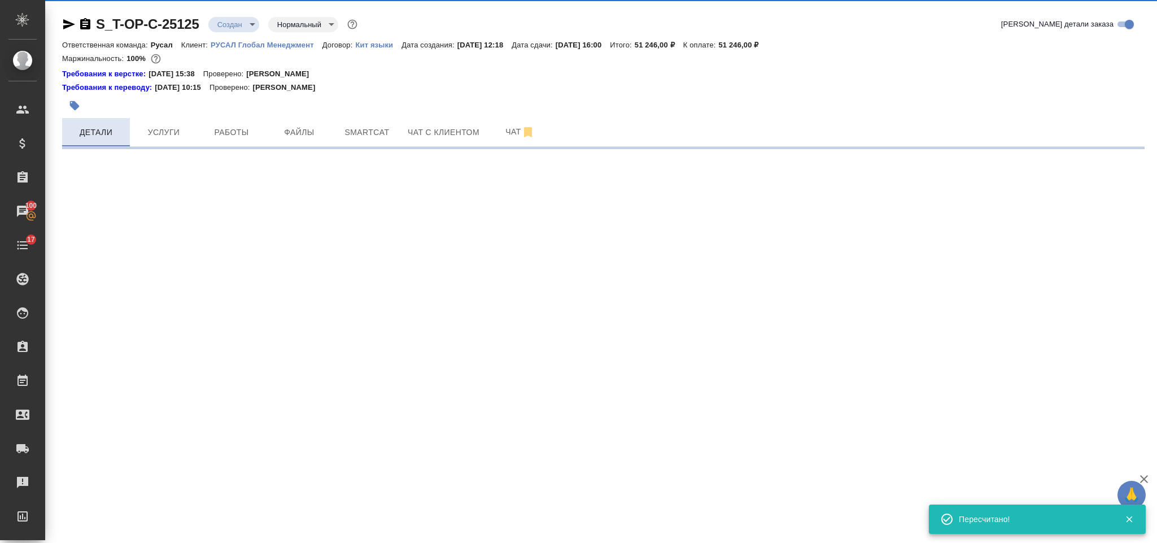
select select "RU"
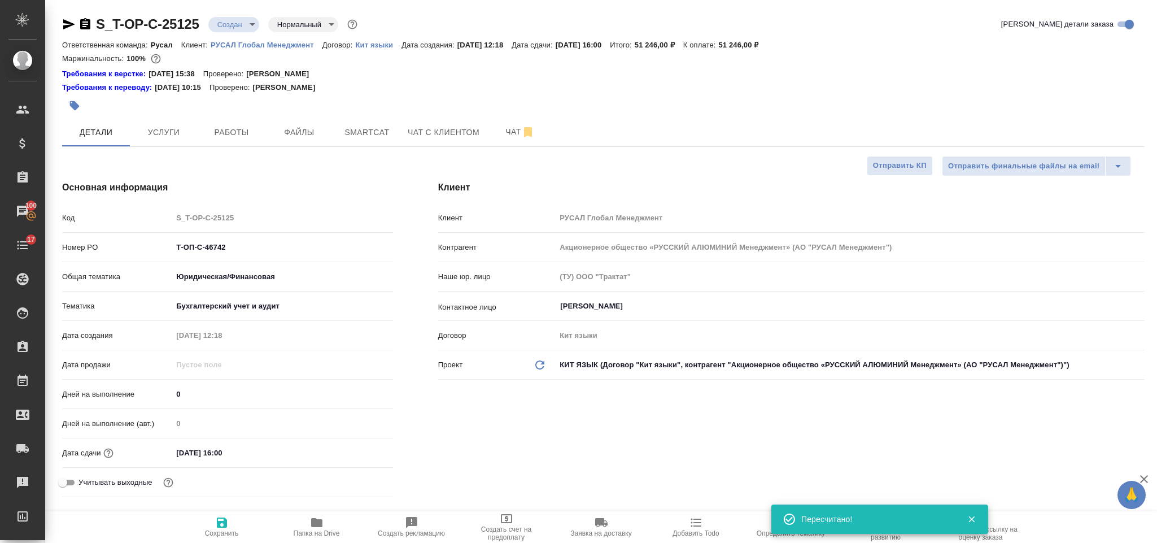
type textarea "x"
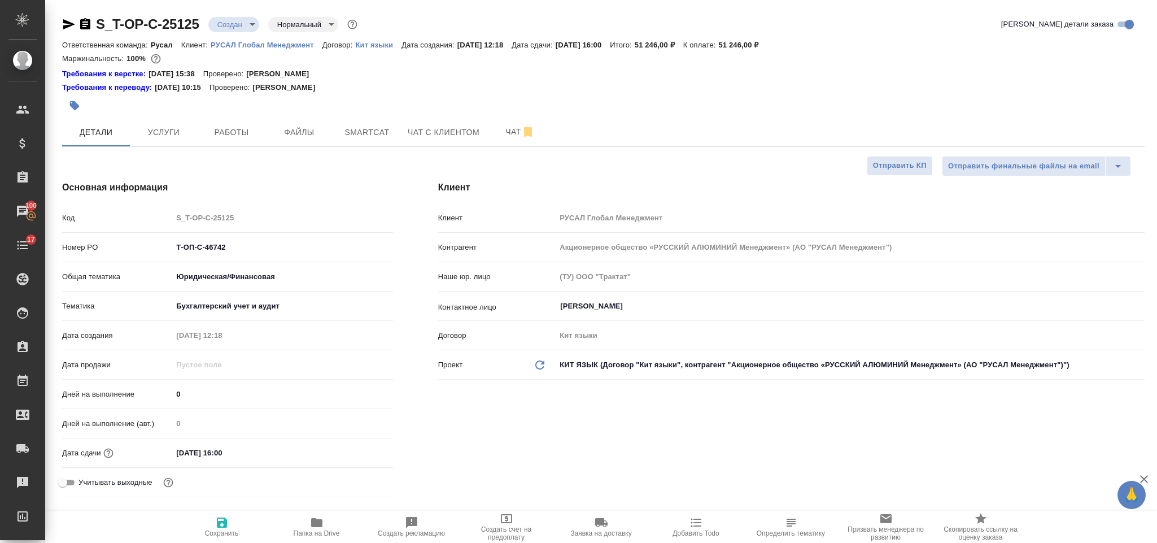
click at [90, 19] on icon "button" at bounding box center [85, 23] width 10 height 11
click at [63, 24] on icon "button" at bounding box center [69, 25] width 14 height 14
drag, startPoint x: 242, startPoint y: 243, endPoint x: 160, endPoint y: 246, distance: 82.5
click at [160, 246] on div "Номер PO Т-ОП-С-46742" at bounding box center [227, 247] width 331 height 20
